Goal: Task Accomplishment & Management: Manage account settings

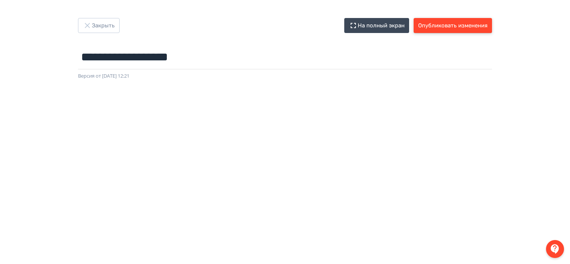
click at [442, 24] on button "Опубликовать изменения" at bounding box center [453, 25] width 78 height 15
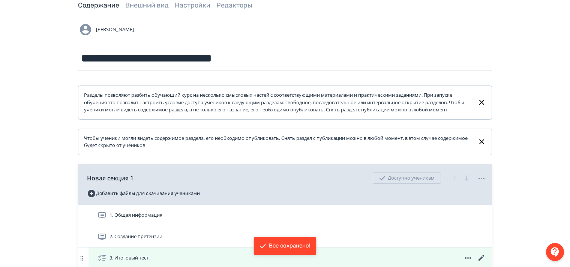
scroll to position [187, 0]
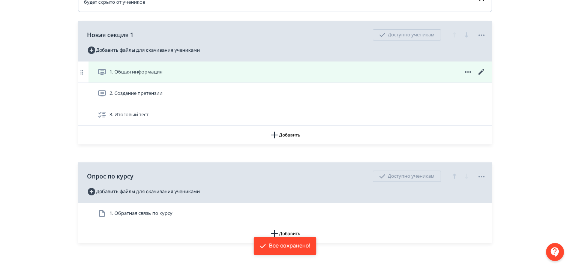
click at [480, 75] on icon at bounding box center [481, 72] width 6 height 6
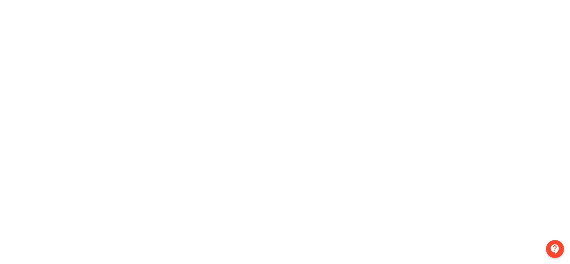
scroll to position [18, 0]
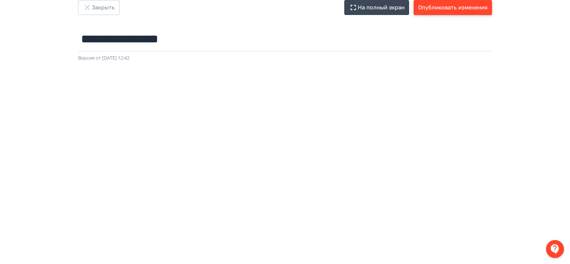
click at [454, 9] on button "Опубликовать изменения" at bounding box center [453, 7] width 78 height 15
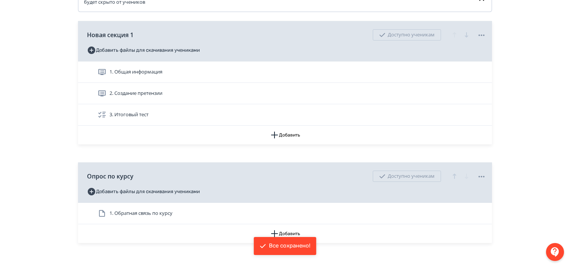
scroll to position [234, 0]
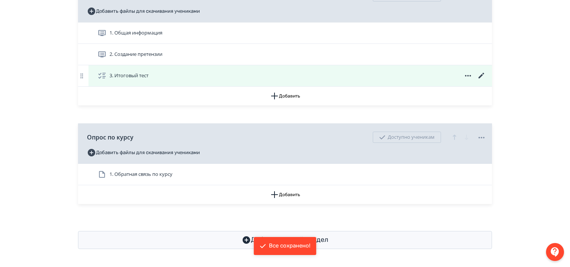
drag, startPoint x: 478, startPoint y: 74, endPoint x: 484, endPoint y: 74, distance: 6.4
click at [478, 74] on icon at bounding box center [481, 75] width 9 height 9
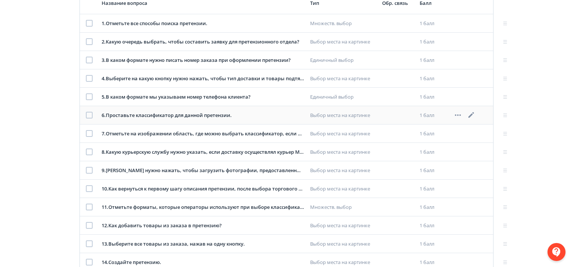
scroll to position [112, 0]
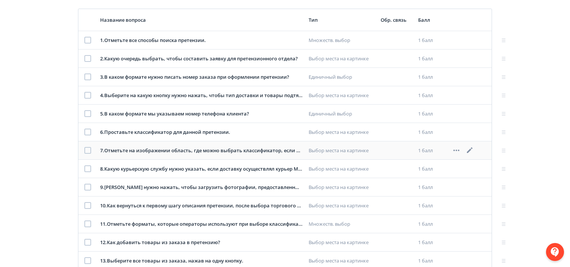
click at [470, 150] on icon at bounding box center [470, 150] width 6 height 6
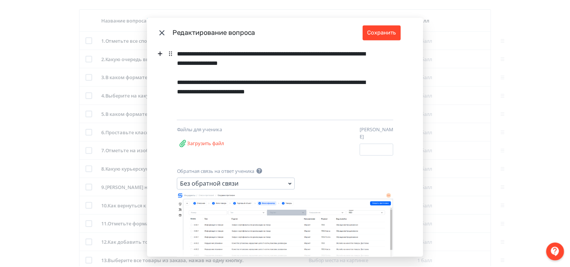
scroll to position [0, 0]
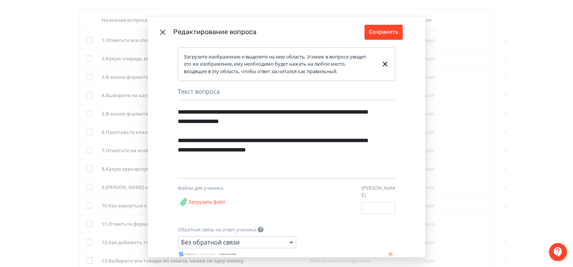
click at [162, 31] on icon "Modal" at bounding box center [162, 32] width 5 height 5
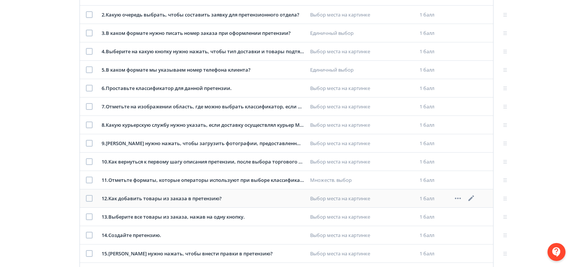
scroll to position [112, 0]
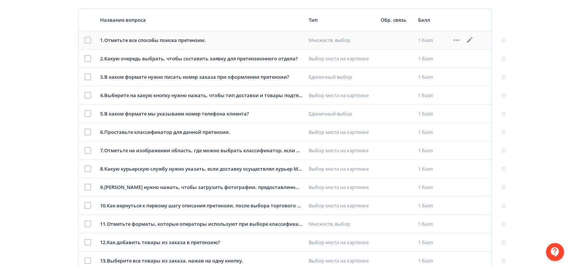
click at [468, 39] on icon at bounding box center [469, 40] width 9 height 9
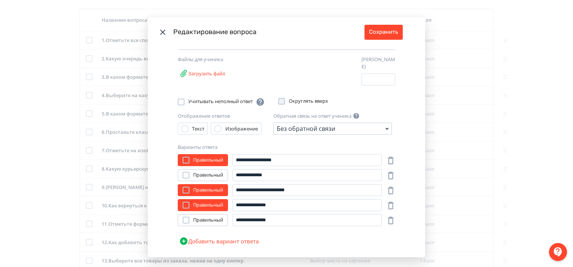
scroll to position [75, 0]
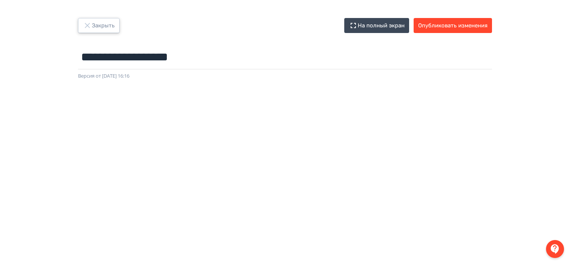
click at [96, 25] on button "Закрыть" at bounding box center [99, 25] width 42 height 15
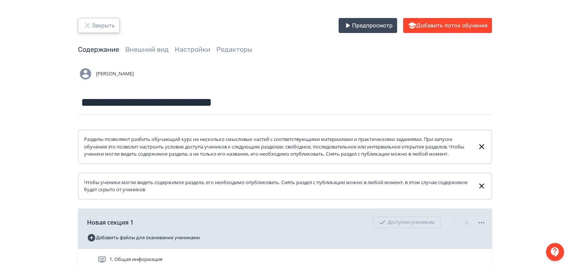
click at [84, 25] on icon "button" at bounding box center [87, 25] width 9 height 9
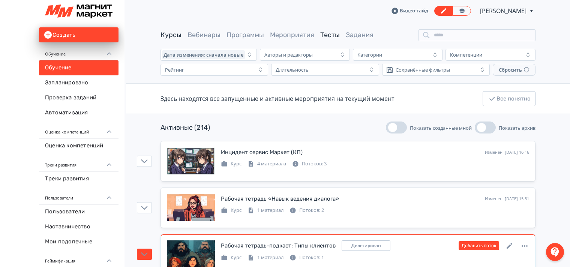
click at [327, 33] on link "Тесты" at bounding box center [329, 35] width 19 height 8
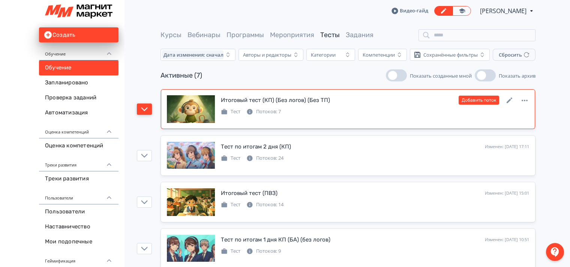
click at [144, 110] on icon "button" at bounding box center [144, 109] width 6 height 4
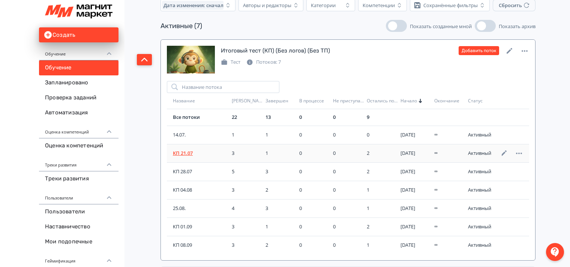
scroll to position [37, 0]
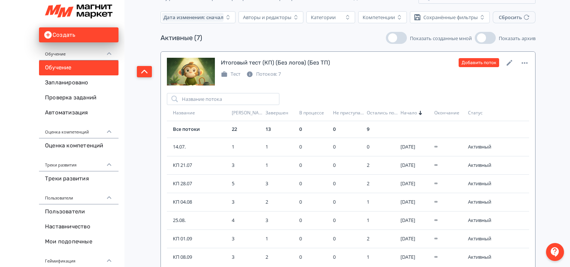
click at [139, 69] on button "button" at bounding box center [144, 71] width 15 height 11
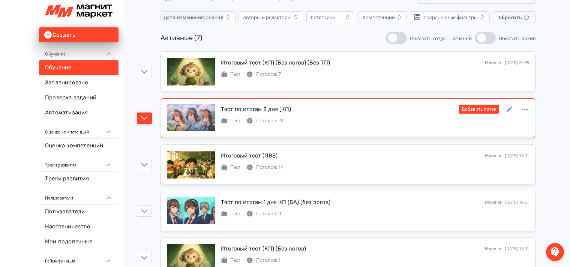
click at [144, 122] on button "button" at bounding box center [144, 117] width 15 height 11
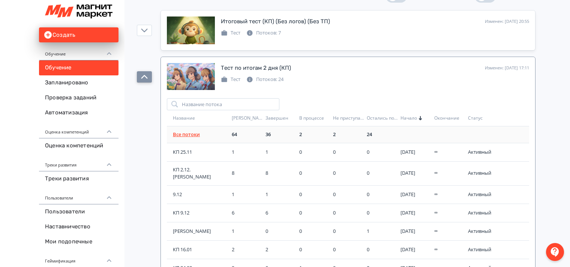
scroll to position [75, 0]
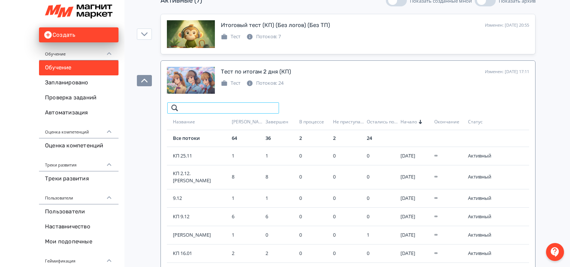
click at [207, 110] on input "search" at bounding box center [223, 108] width 112 height 12
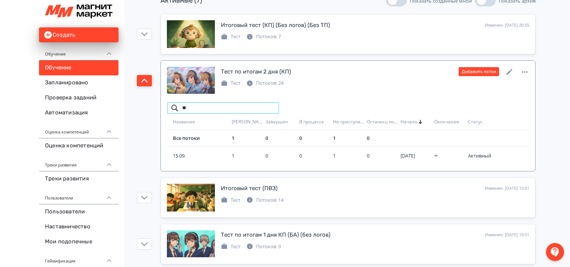
type input "**"
click at [142, 79] on icon "button" at bounding box center [144, 80] width 7 height 7
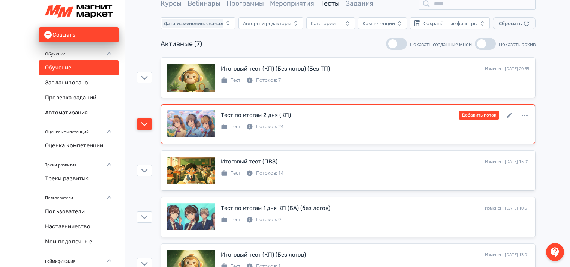
scroll to position [0, 0]
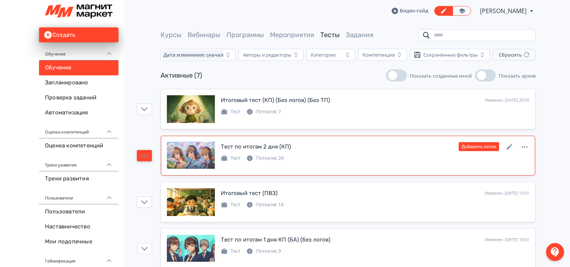
click at [439, 35] on input "search" at bounding box center [476, 35] width 117 height 12
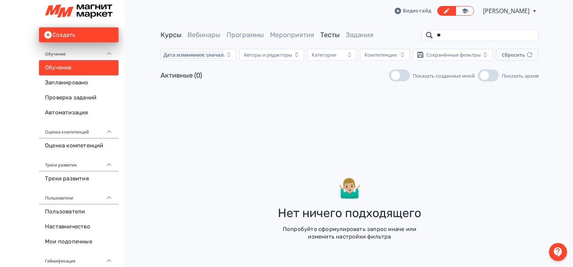
type input "**"
click at [169, 36] on link "Курсы" at bounding box center [170, 35] width 21 height 8
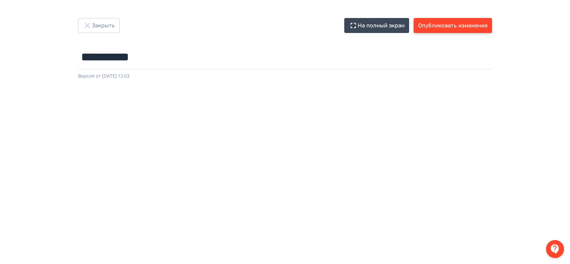
click at [431, 27] on button "Опубликовать изменения" at bounding box center [453, 25] width 78 height 15
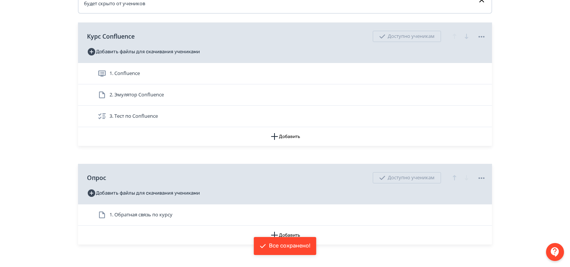
scroll to position [187, 0]
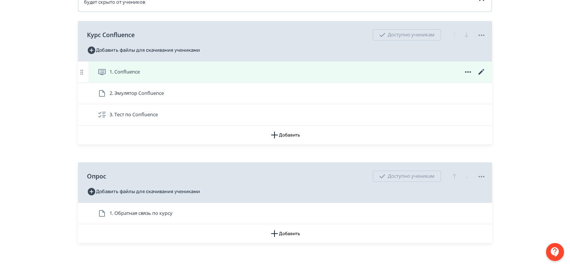
click at [480, 76] on icon at bounding box center [481, 71] width 9 height 9
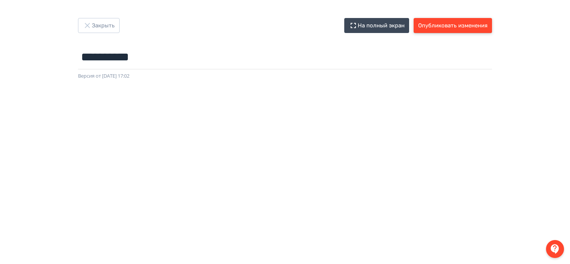
click at [432, 24] on button "Опубликовать изменения" at bounding box center [453, 25] width 78 height 15
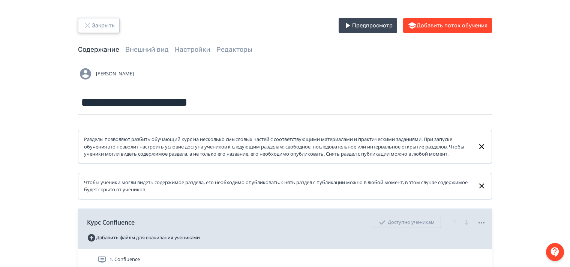
click at [87, 25] on icon "button" at bounding box center [87, 25] width 5 height 5
click at [88, 24] on icon "button" at bounding box center [87, 25] width 9 height 9
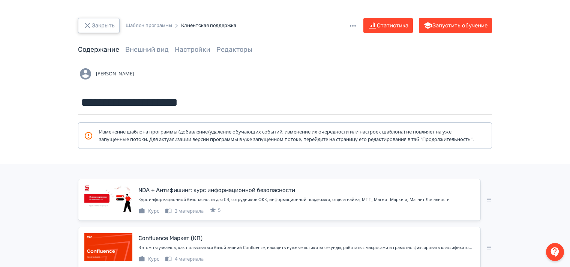
click at [88, 25] on icon "button" at bounding box center [87, 25] width 5 height 5
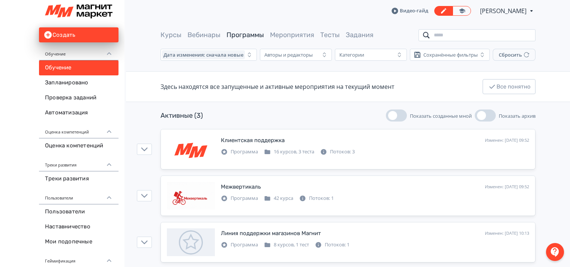
click at [445, 36] on input "search" at bounding box center [476, 35] width 117 height 12
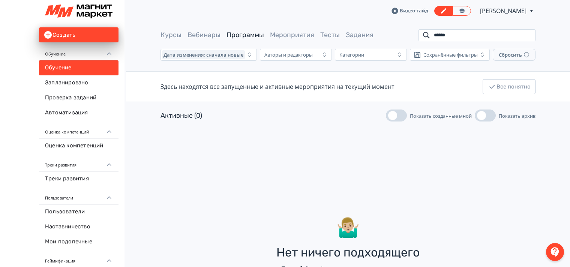
drag, startPoint x: 434, startPoint y: 37, endPoint x: 382, endPoint y: 37, distance: 51.7
click at [384, 37] on div "Курсы Вебинары Программы Мероприятия Тесты Задания ******" at bounding box center [347, 35] width 375 height 12
drag, startPoint x: 455, startPoint y: 35, endPoint x: 366, endPoint y: 36, distance: 88.5
click at [367, 36] on div "Курсы Вебинары Программы Мероприятия Тесты Задания ******" at bounding box center [347, 35] width 375 height 12
type input "******"
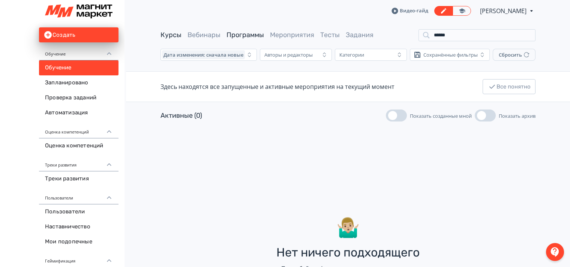
click at [169, 34] on link "Курсы" at bounding box center [170, 35] width 21 height 8
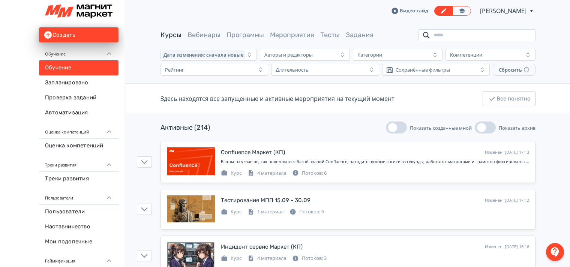
click at [435, 34] on input "search" at bounding box center [476, 35] width 117 height 12
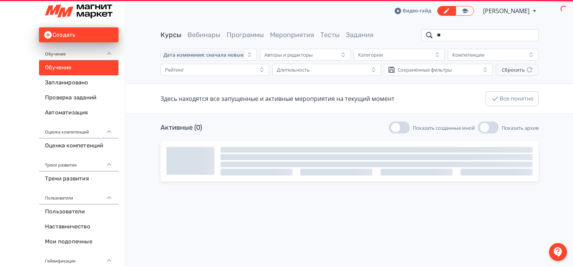
type input "*"
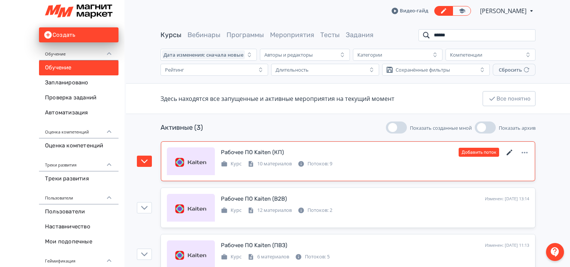
type input "******"
click at [510, 152] on icon at bounding box center [509, 152] width 9 height 9
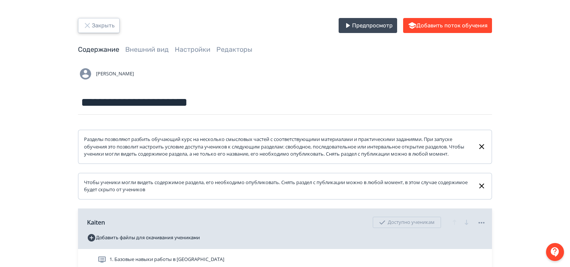
click at [86, 26] on icon "button" at bounding box center [87, 25] width 5 height 5
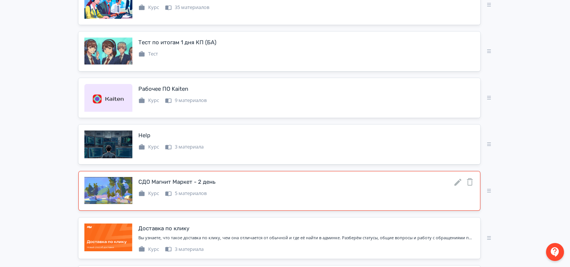
scroll to position [337, 0]
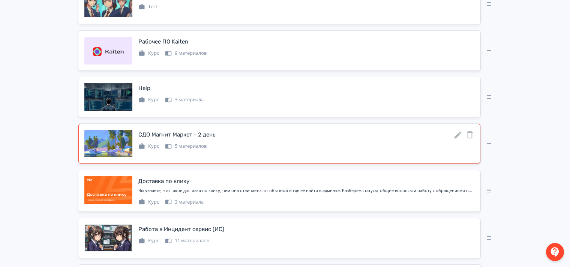
click at [457, 139] on icon at bounding box center [457, 135] width 7 height 7
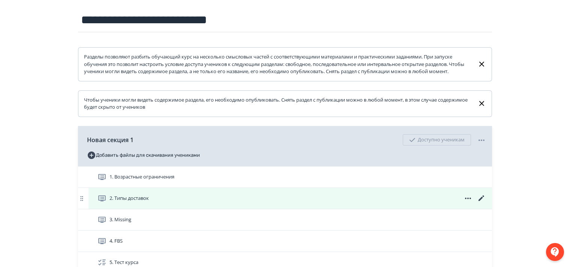
scroll to position [177, 0]
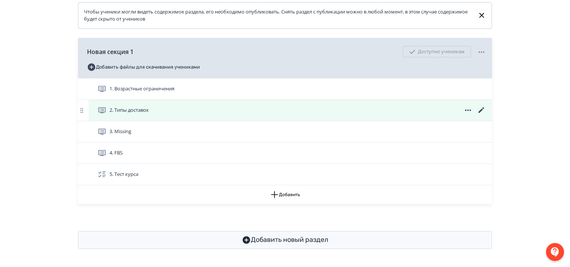
click at [483, 108] on icon at bounding box center [481, 110] width 6 height 6
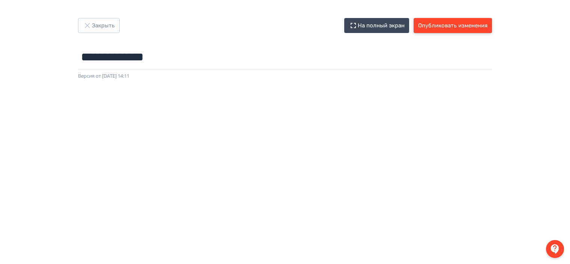
click at [462, 25] on button "Опубликовать изменения" at bounding box center [453, 25] width 78 height 15
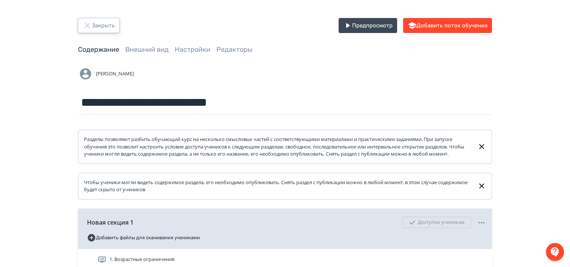
click at [87, 24] on icon "button" at bounding box center [87, 25] width 9 height 9
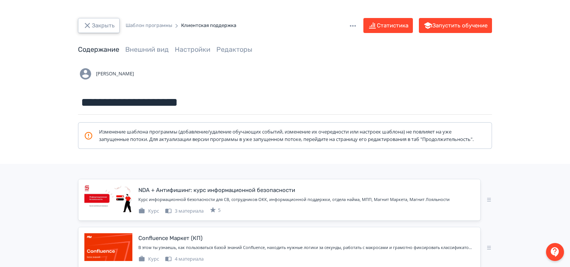
click at [88, 26] on icon "button" at bounding box center [87, 25] width 5 height 5
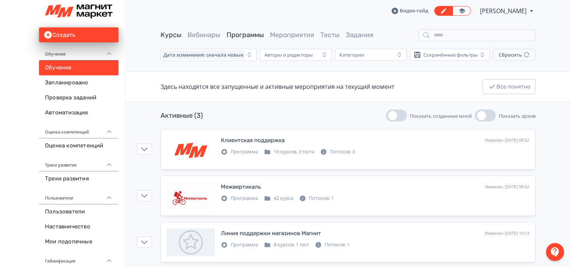
click at [171, 34] on link "Курсы" at bounding box center [170, 35] width 21 height 8
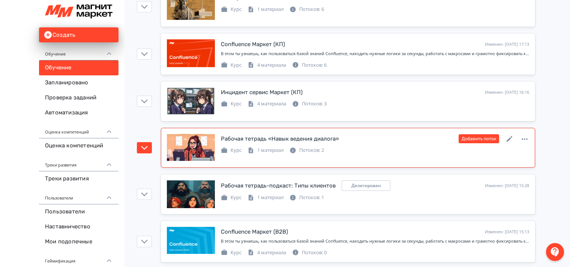
scroll to position [262, 0]
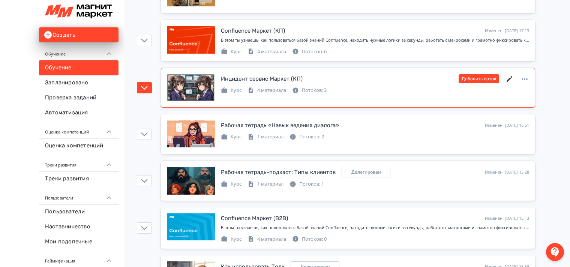
click at [510, 76] on icon at bounding box center [509, 79] width 9 height 9
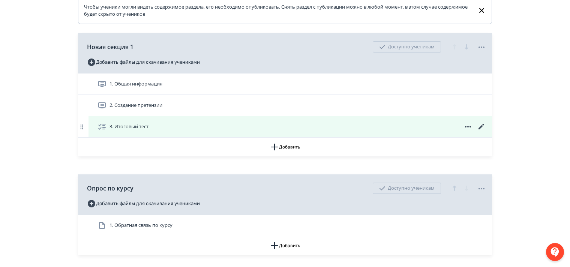
scroll to position [234, 0]
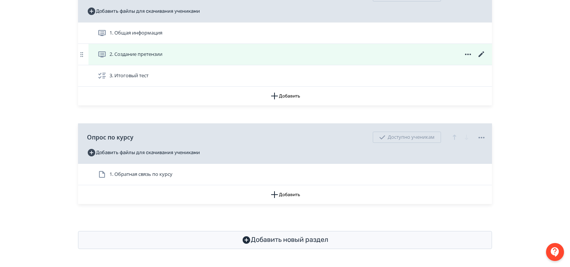
click at [481, 53] on icon at bounding box center [481, 54] width 6 height 6
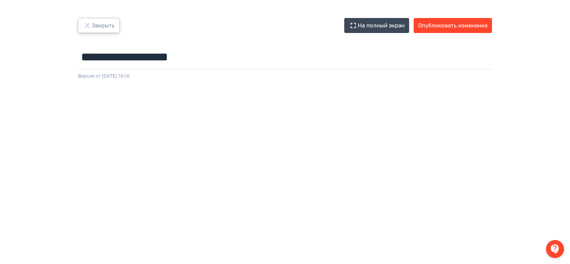
click at [97, 28] on button "Закрыть" at bounding box center [99, 25] width 42 height 15
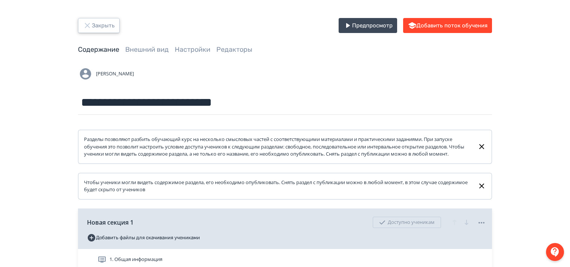
click at [92, 28] on button "Закрыть" at bounding box center [99, 25] width 42 height 15
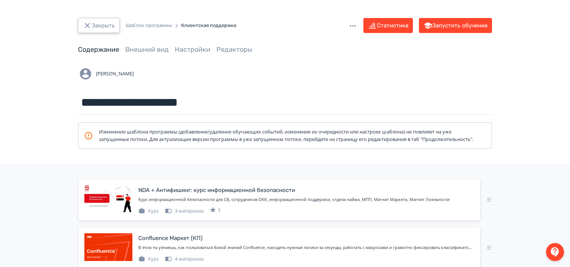
click at [93, 24] on button "Закрыть" at bounding box center [99, 25] width 42 height 15
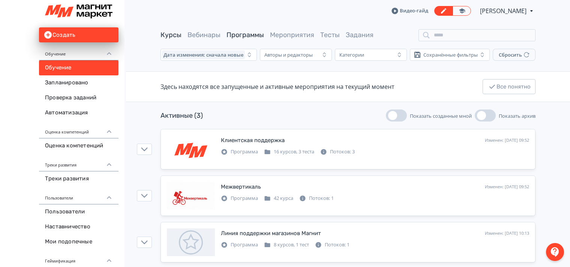
click at [169, 37] on link "Курсы" at bounding box center [170, 35] width 21 height 8
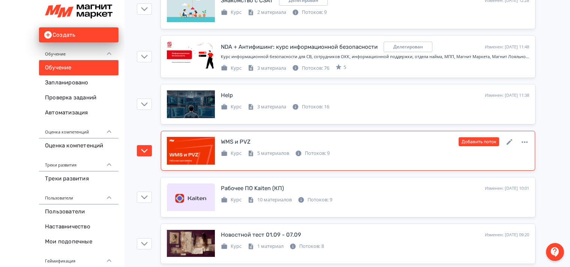
scroll to position [637, 0]
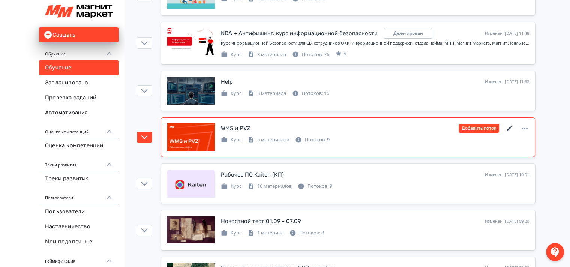
click at [510, 126] on icon at bounding box center [510, 129] width 6 height 6
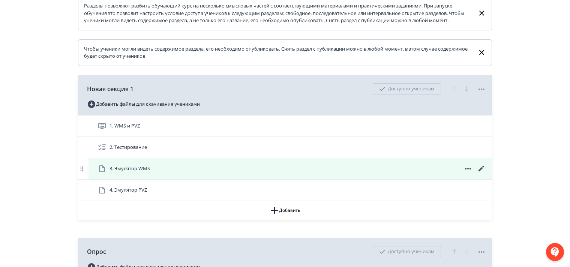
scroll to position [150, 0]
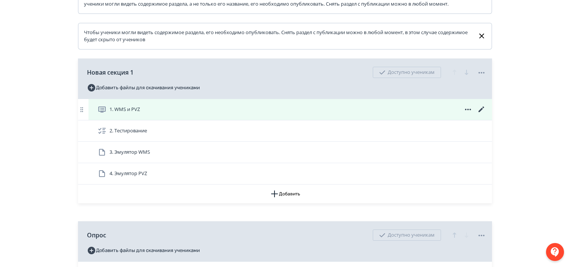
click at [483, 112] on icon at bounding box center [481, 109] width 6 height 6
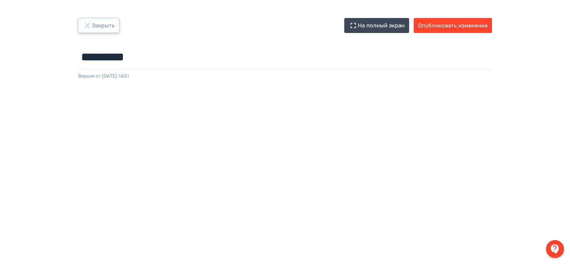
click at [87, 25] on icon "button" at bounding box center [87, 25] width 5 height 5
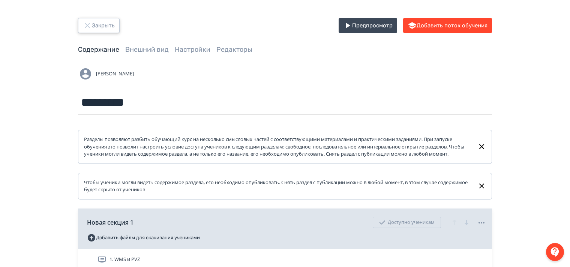
click at [90, 25] on icon "button" at bounding box center [87, 25] width 9 height 9
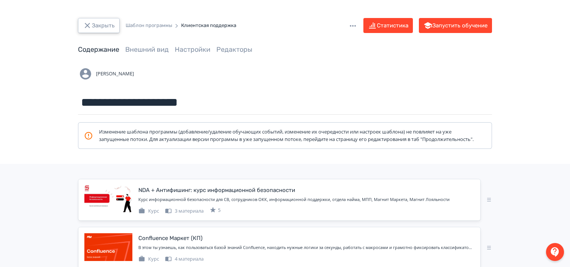
click at [91, 27] on button "Закрыть" at bounding box center [99, 25] width 42 height 15
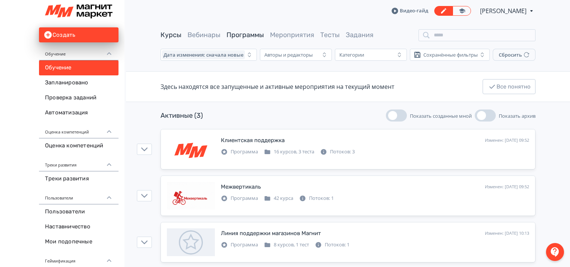
click at [169, 34] on link "Курсы" at bounding box center [170, 35] width 21 height 8
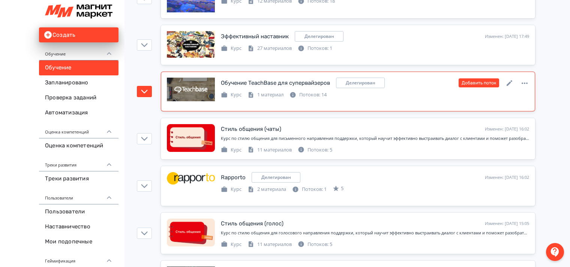
scroll to position [1462, 0]
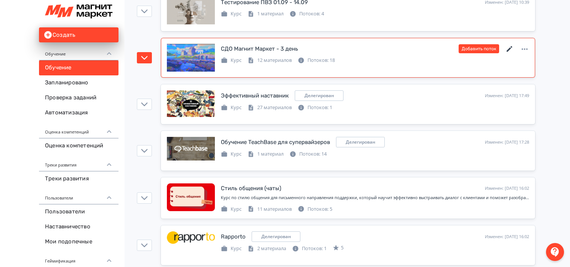
click at [510, 46] on icon at bounding box center [510, 49] width 6 height 6
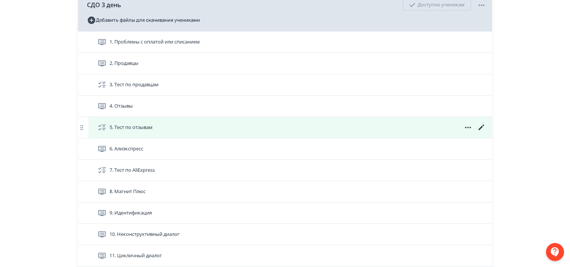
scroll to position [225, 0]
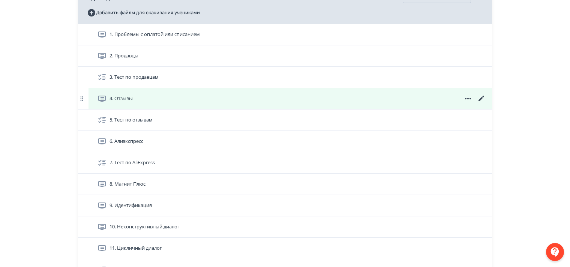
click at [481, 103] on icon at bounding box center [481, 98] width 9 height 9
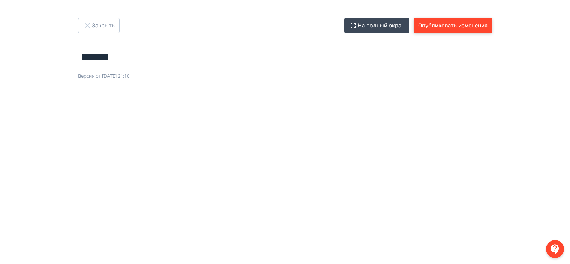
click at [443, 24] on button "Опубликовать изменения" at bounding box center [453, 25] width 78 height 15
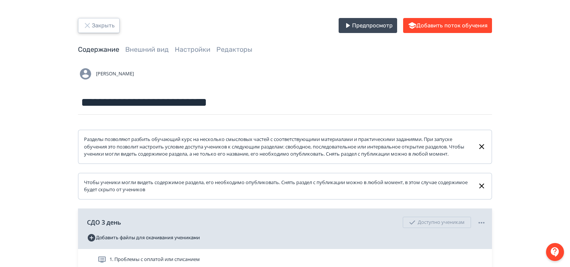
click at [87, 26] on icon "button" at bounding box center [87, 25] width 5 height 5
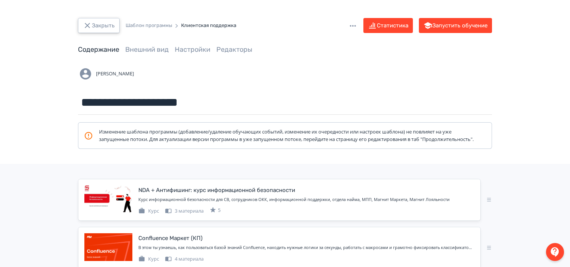
click at [90, 25] on icon "button" at bounding box center [87, 25] width 9 height 9
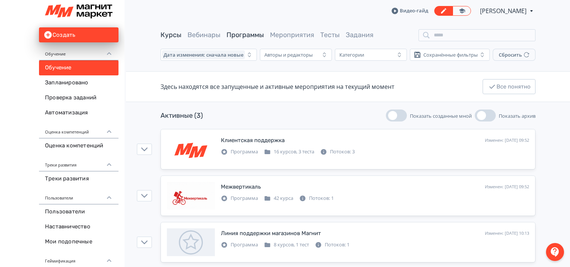
click at [166, 33] on link "Курсы" at bounding box center [170, 35] width 21 height 8
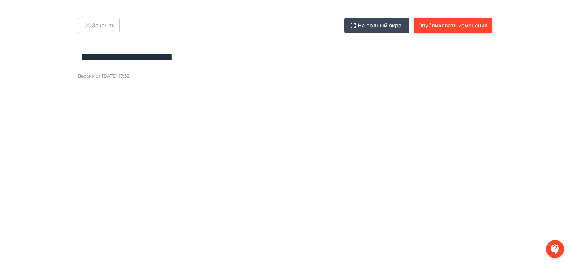
click at [442, 25] on button "Опубликовать изменения" at bounding box center [453, 25] width 78 height 15
